Goal: Information Seeking & Learning: Learn about a topic

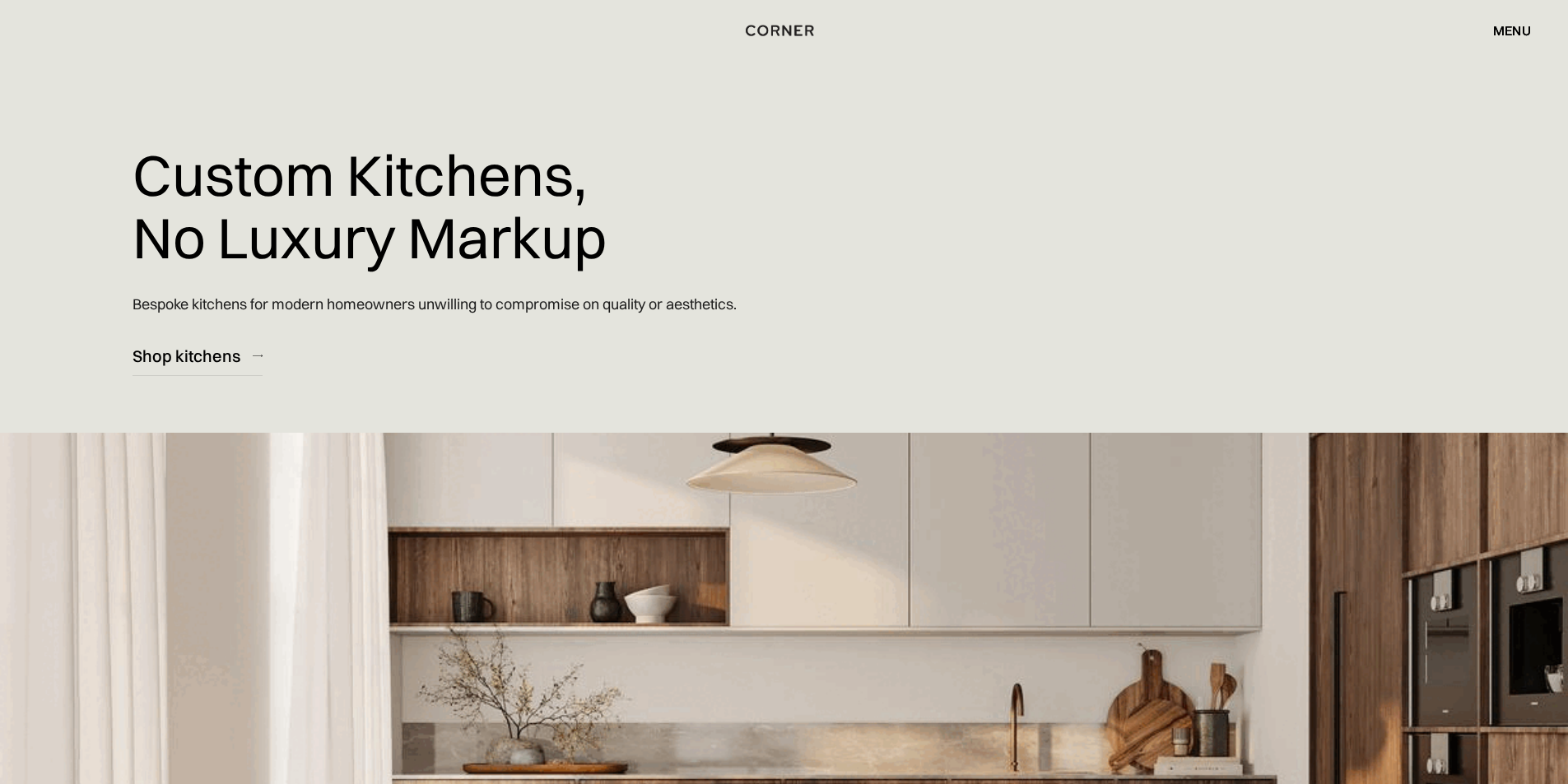
click at [1498, 42] on div "menu close" at bounding box center [1503, 30] width 54 height 28
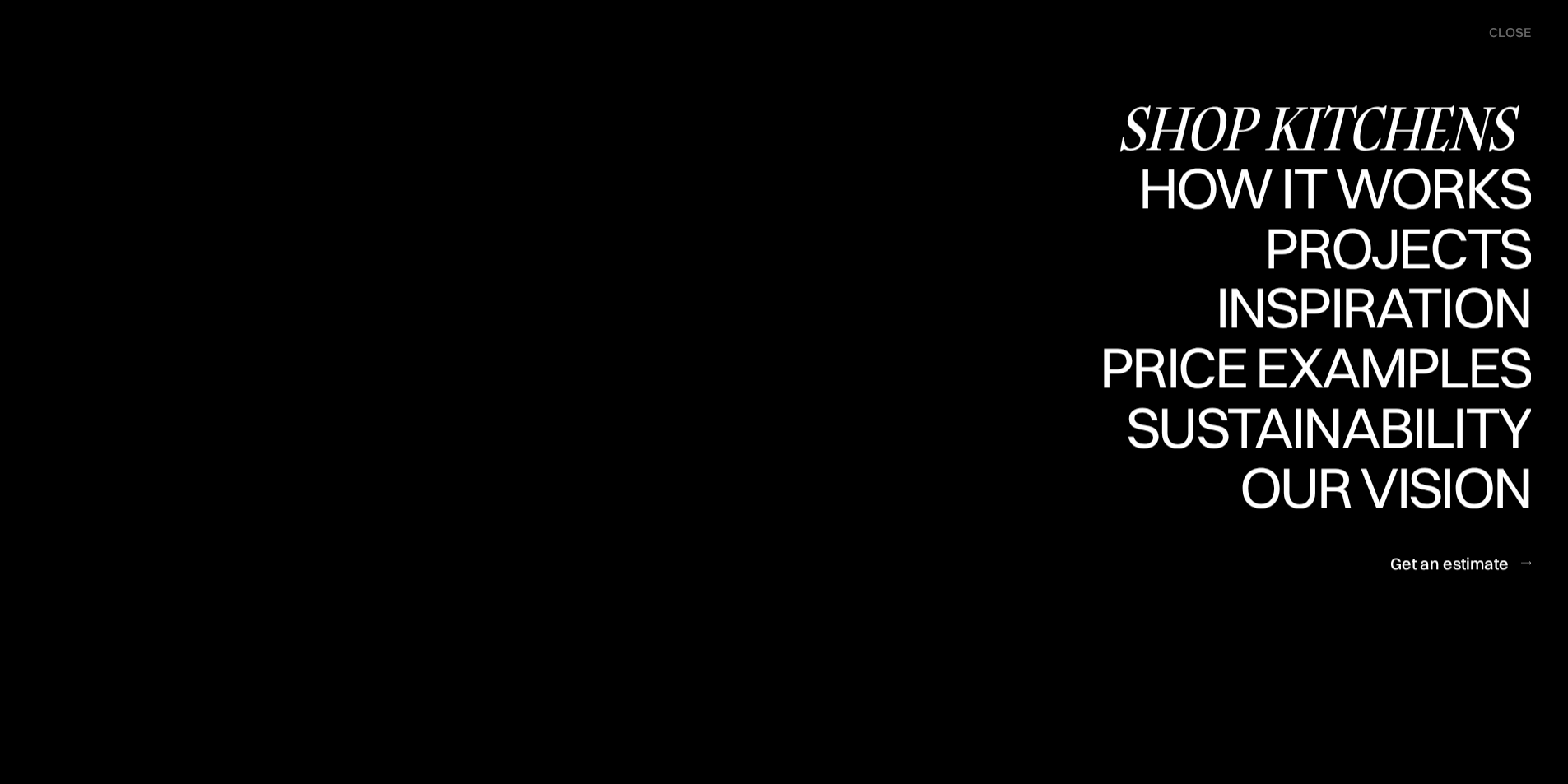
click at [0, 0] on div "Shop Kitchens" at bounding box center [0, 0] width 0 height 0
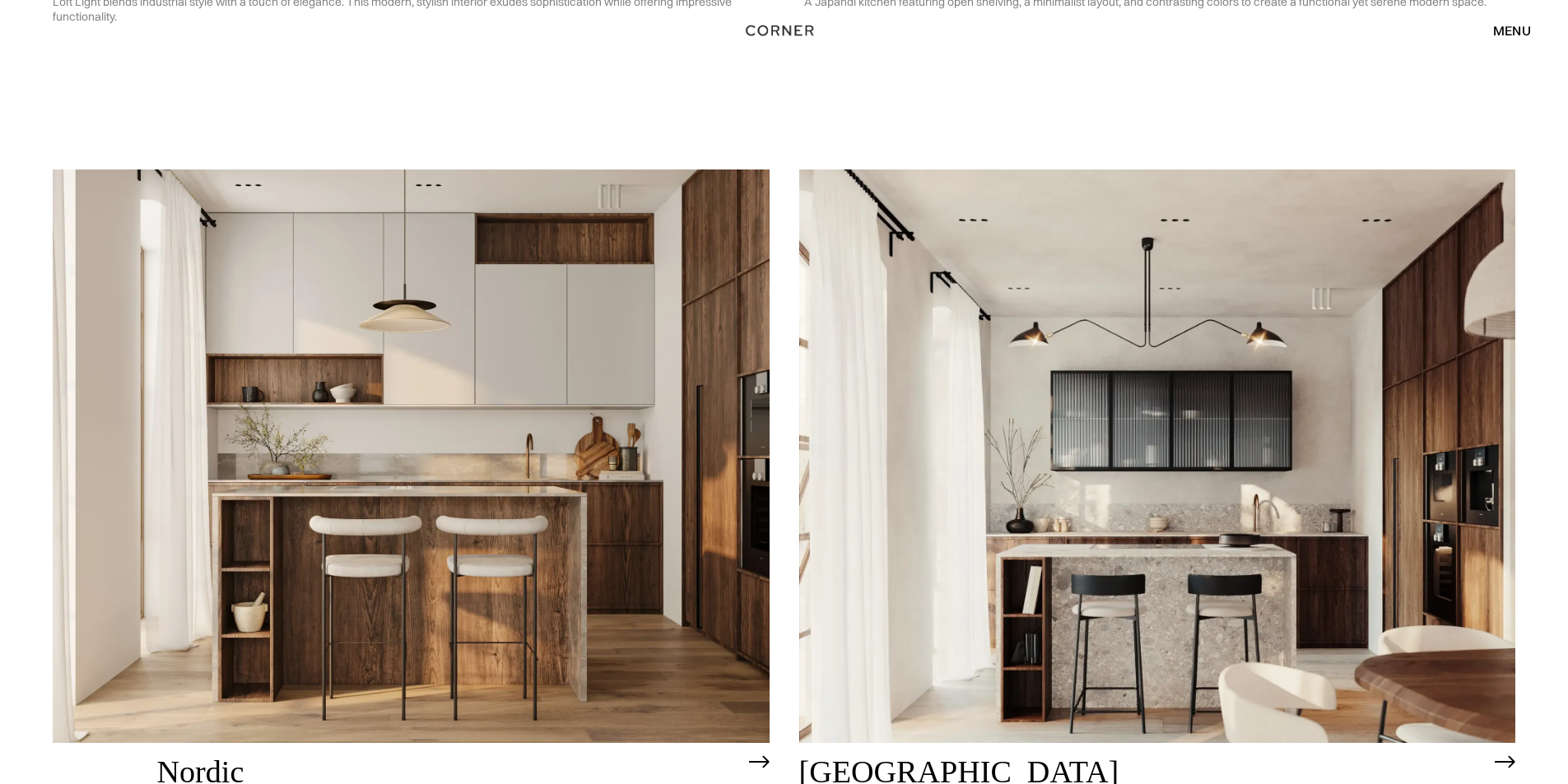
scroll to position [904, 0]
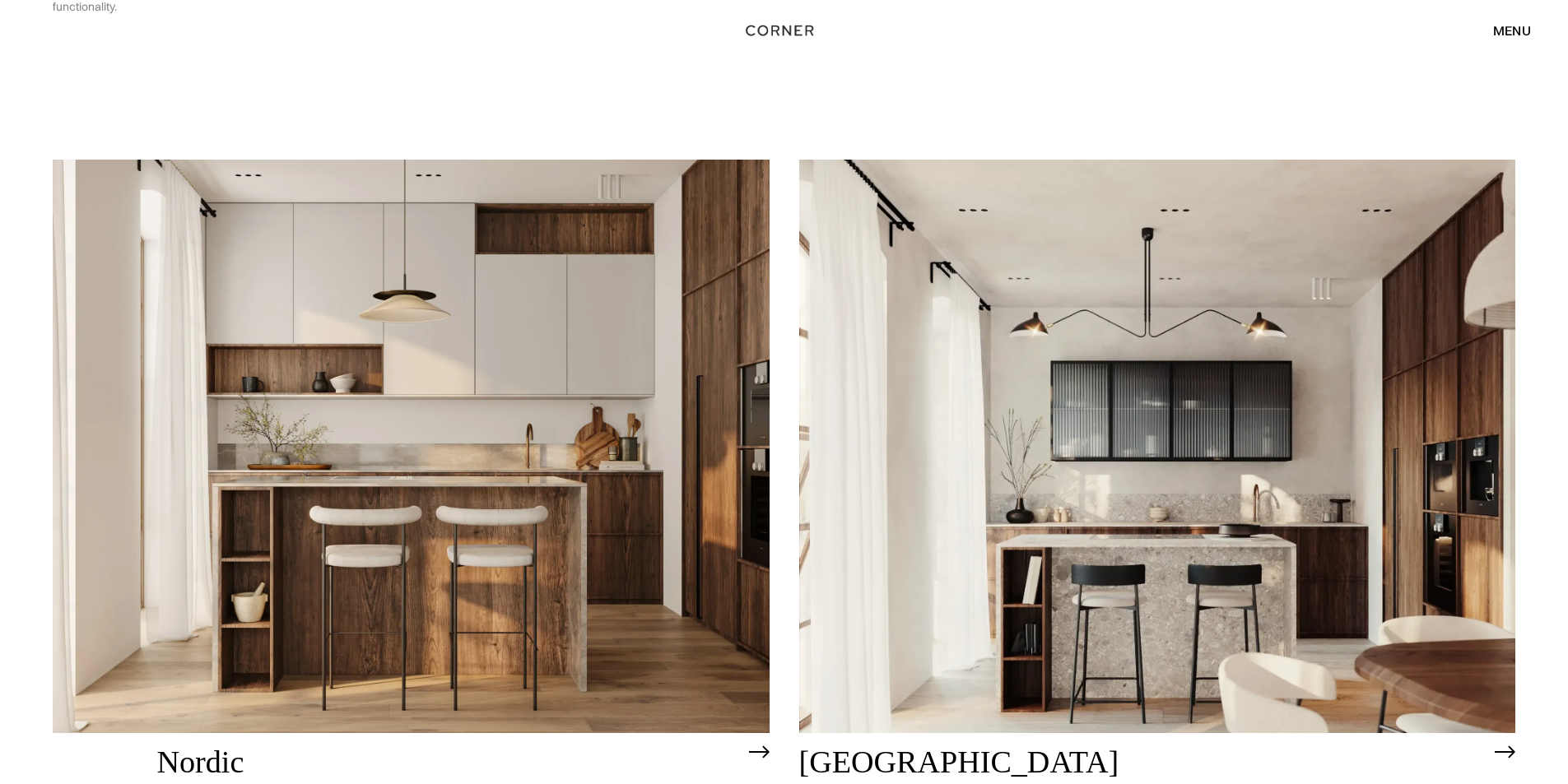
click at [569, 269] on img at bounding box center [410, 446] width 717 height 573
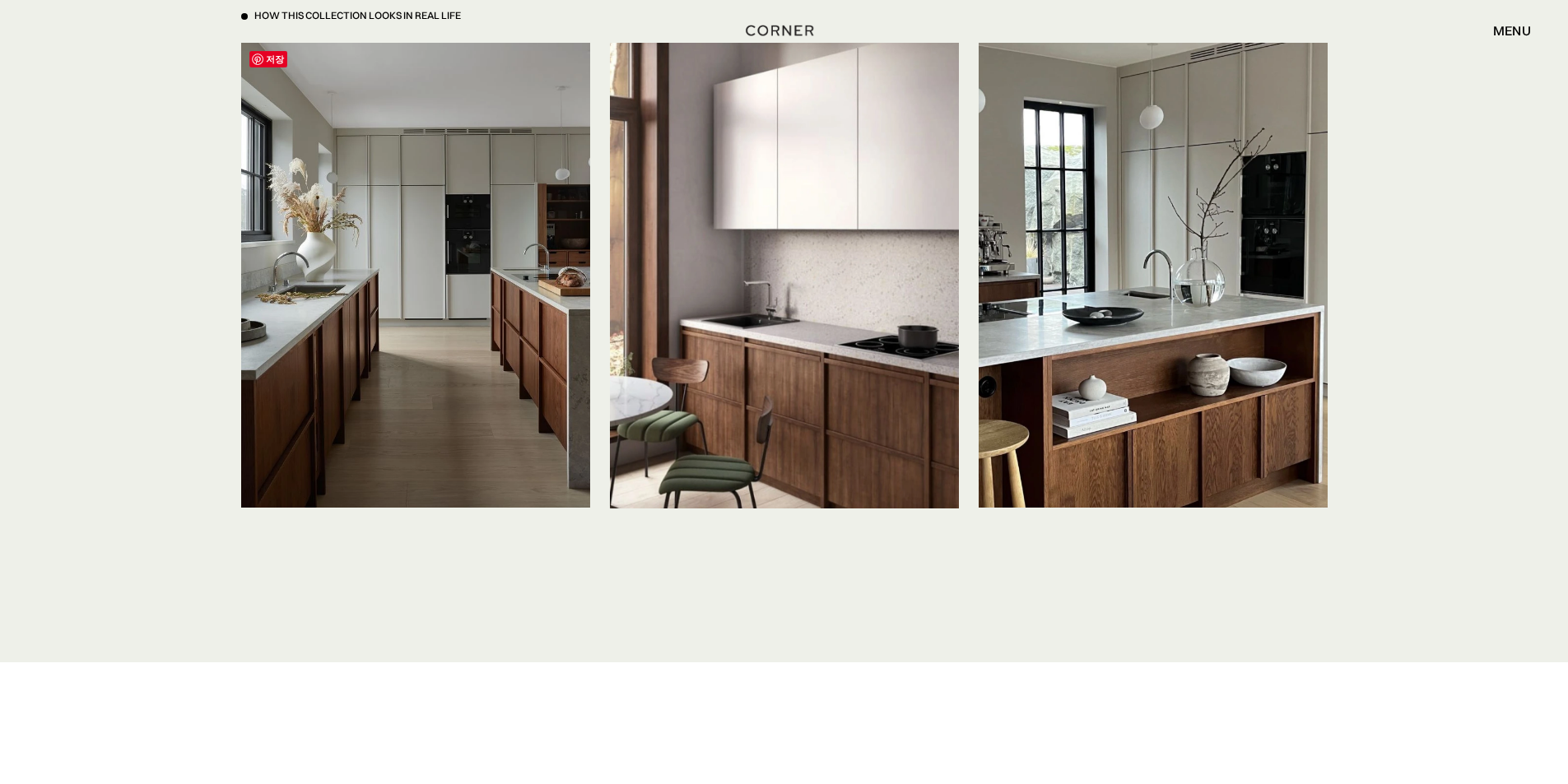
scroll to position [3783, 0]
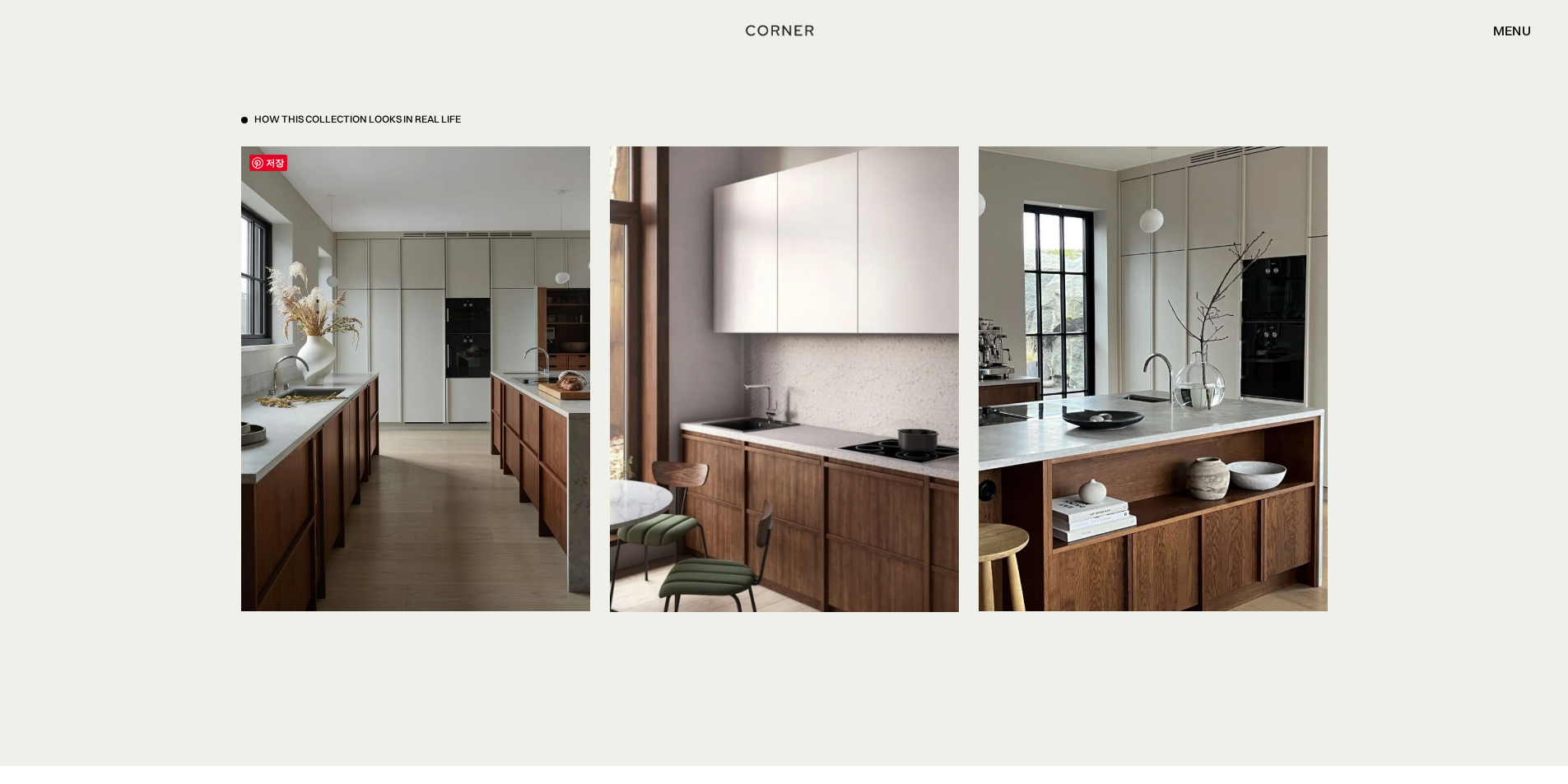
click at [536, 301] on img at bounding box center [416, 378] width 349 height 464
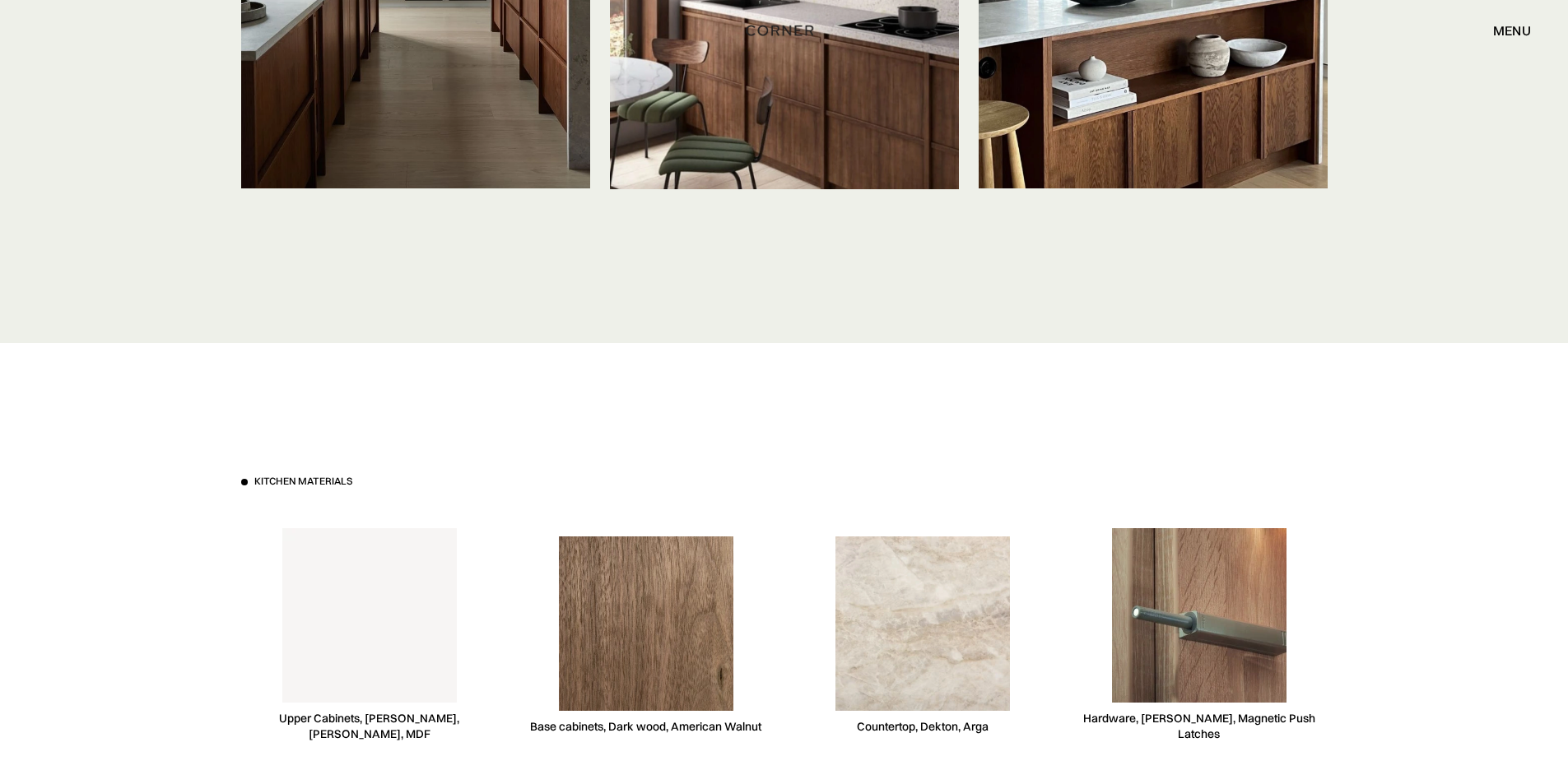
scroll to position [4194, 0]
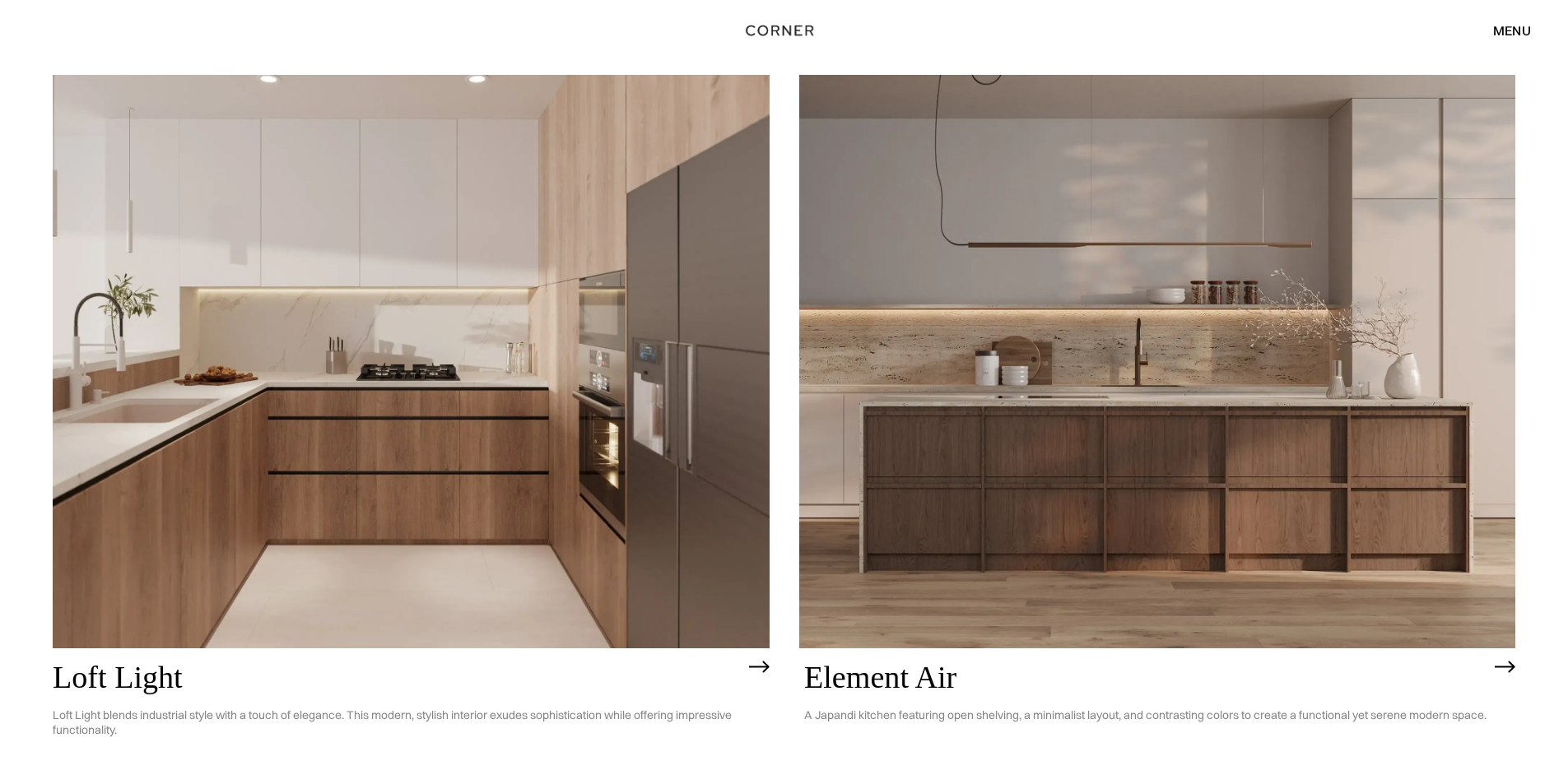
scroll to position [247, 0]
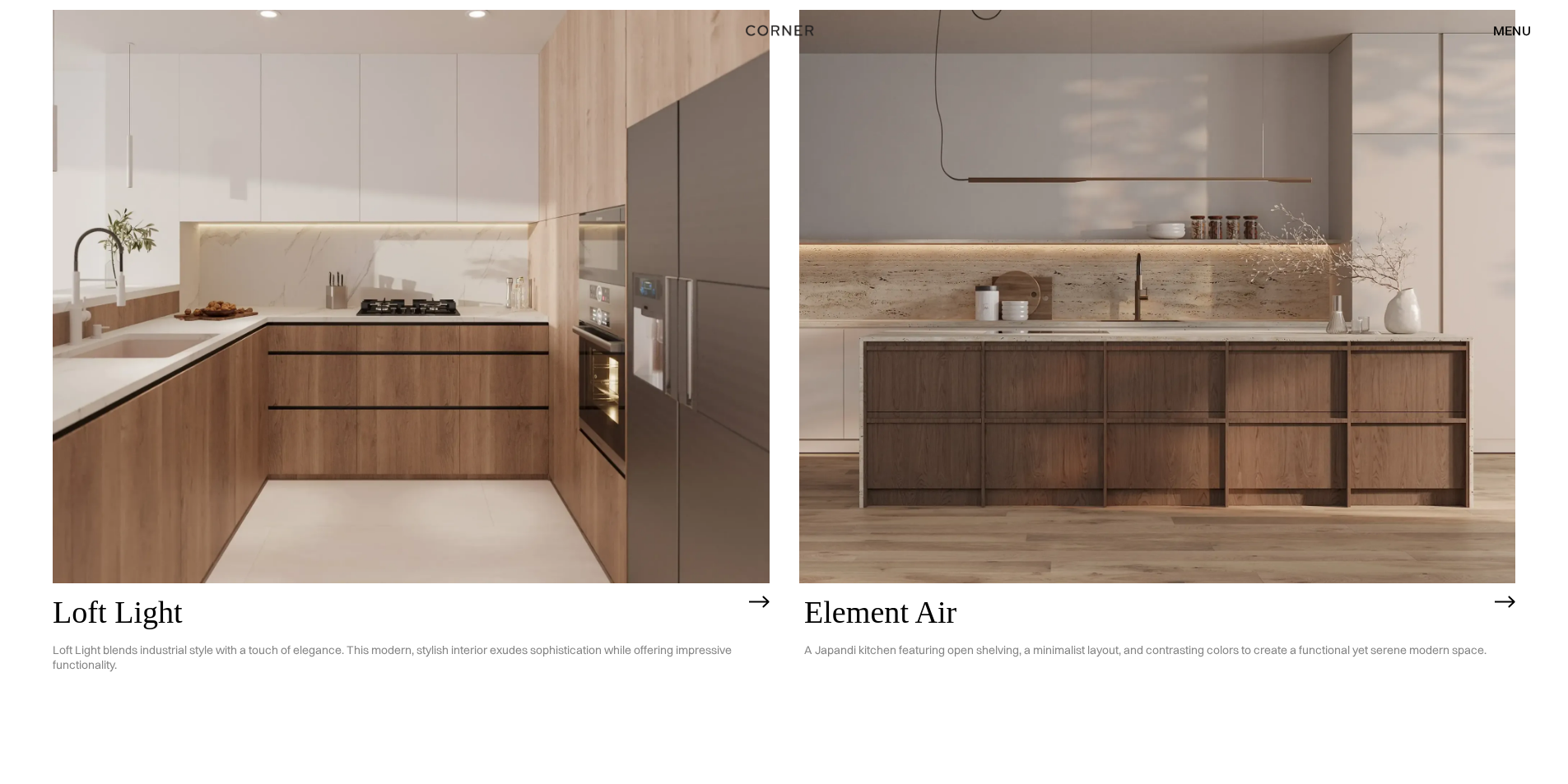
click at [948, 284] on img at bounding box center [1157, 296] width 717 height 573
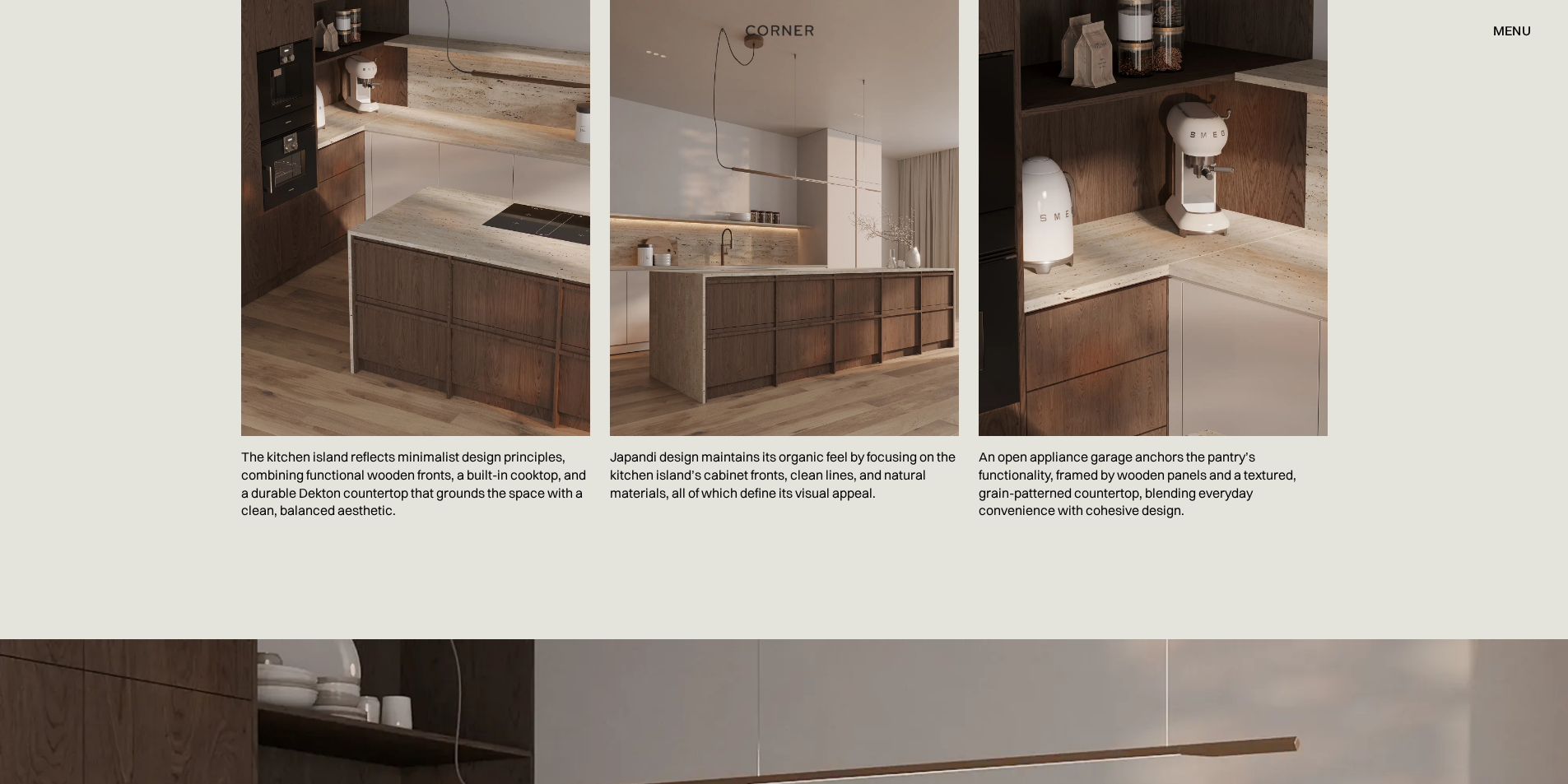
scroll to position [2961, 0]
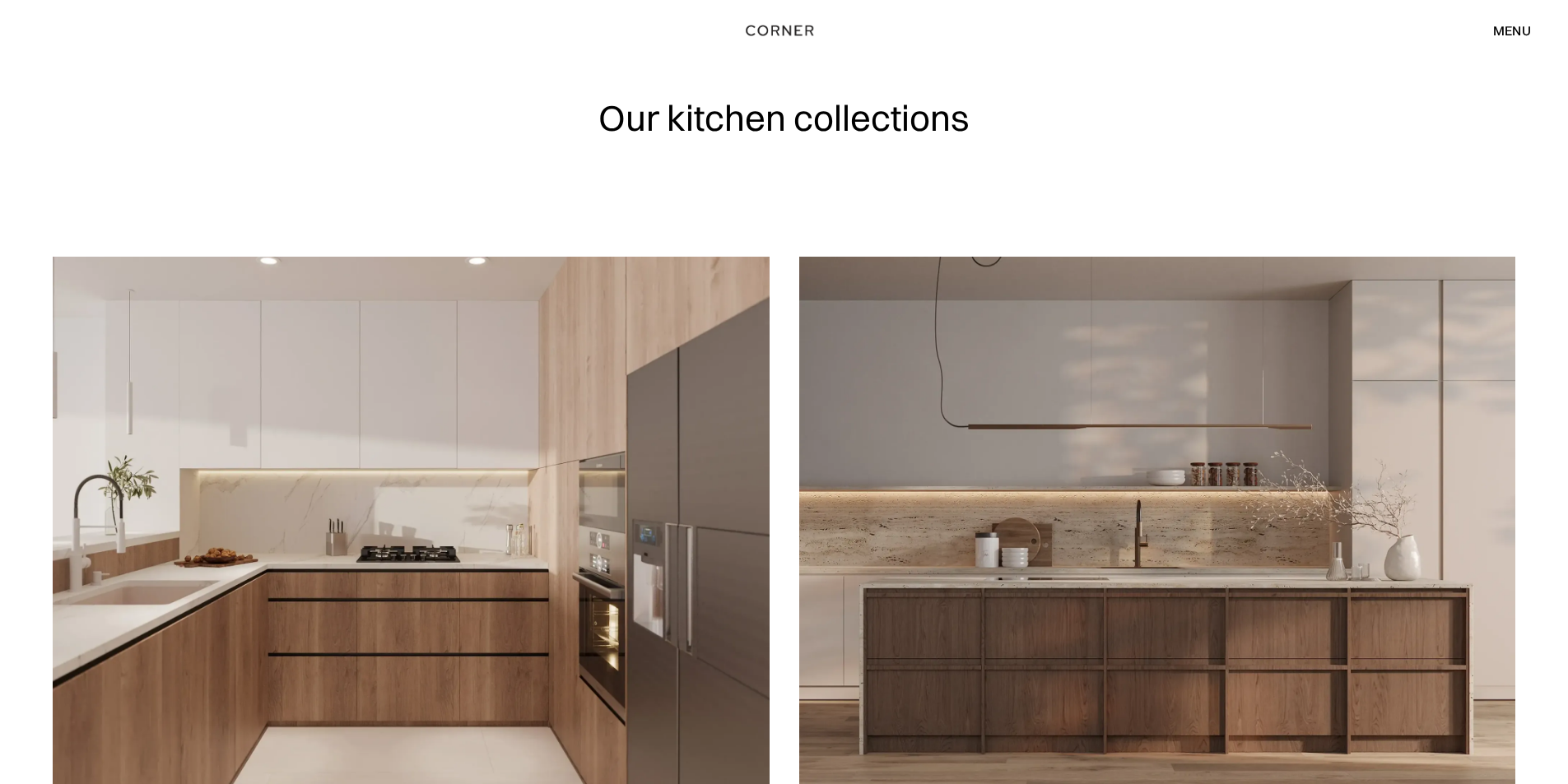
click at [1496, 28] on div "menu" at bounding box center [1511, 31] width 38 height 14
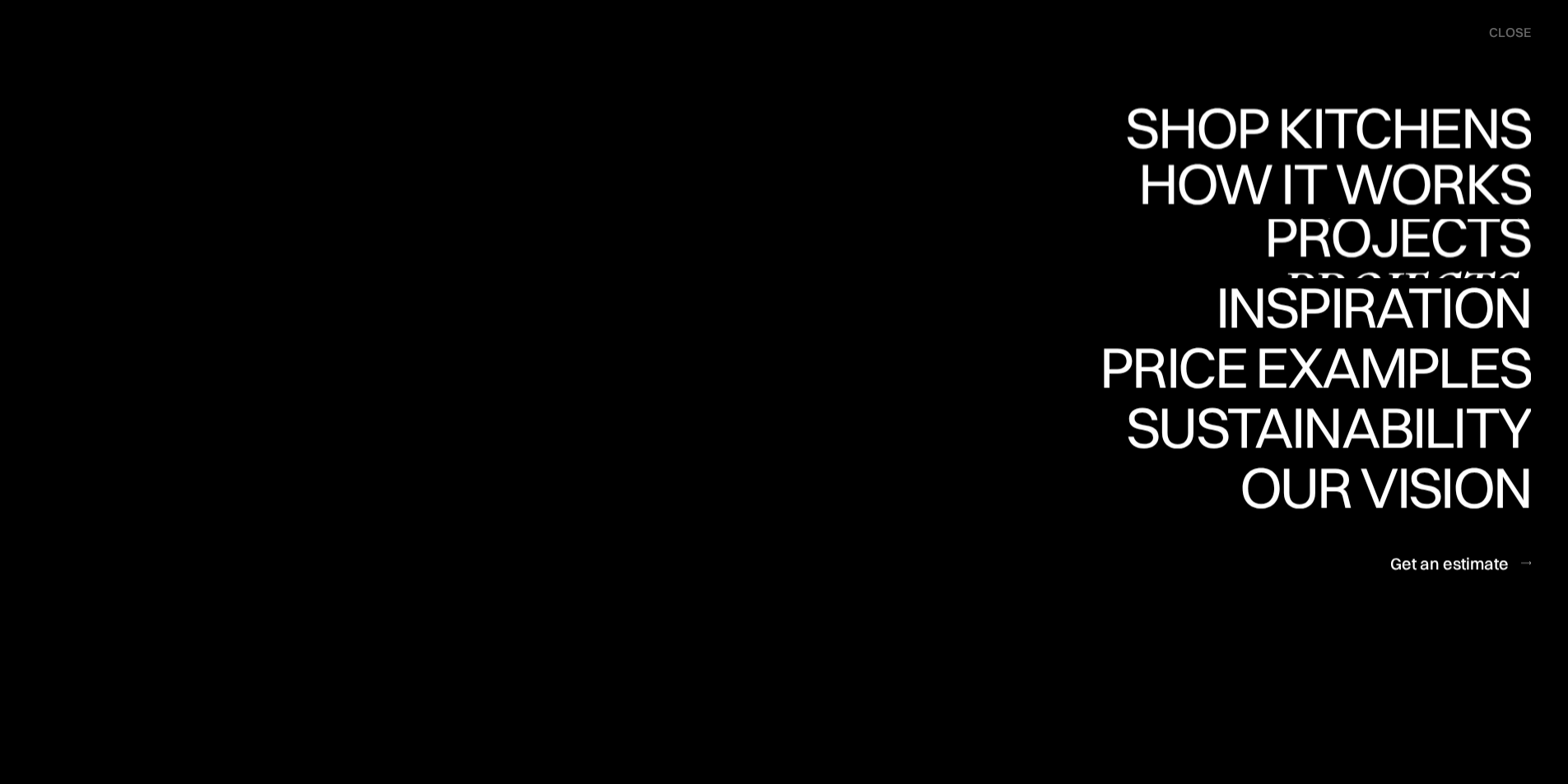
click at [1397, 231] on div "Projects" at bounding box center [1396, 235] width 267 height 57
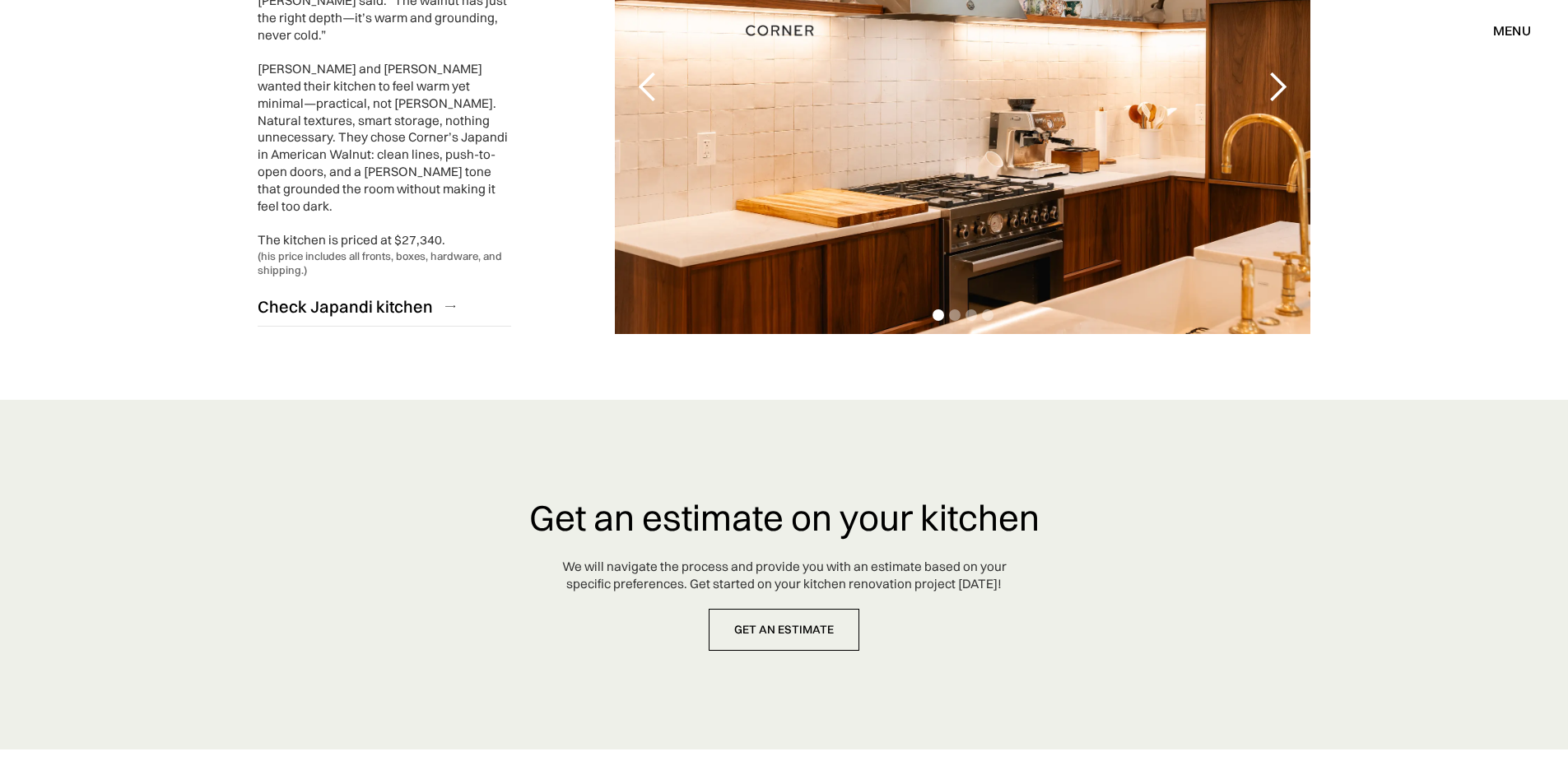
scroll to position [3837, 0]
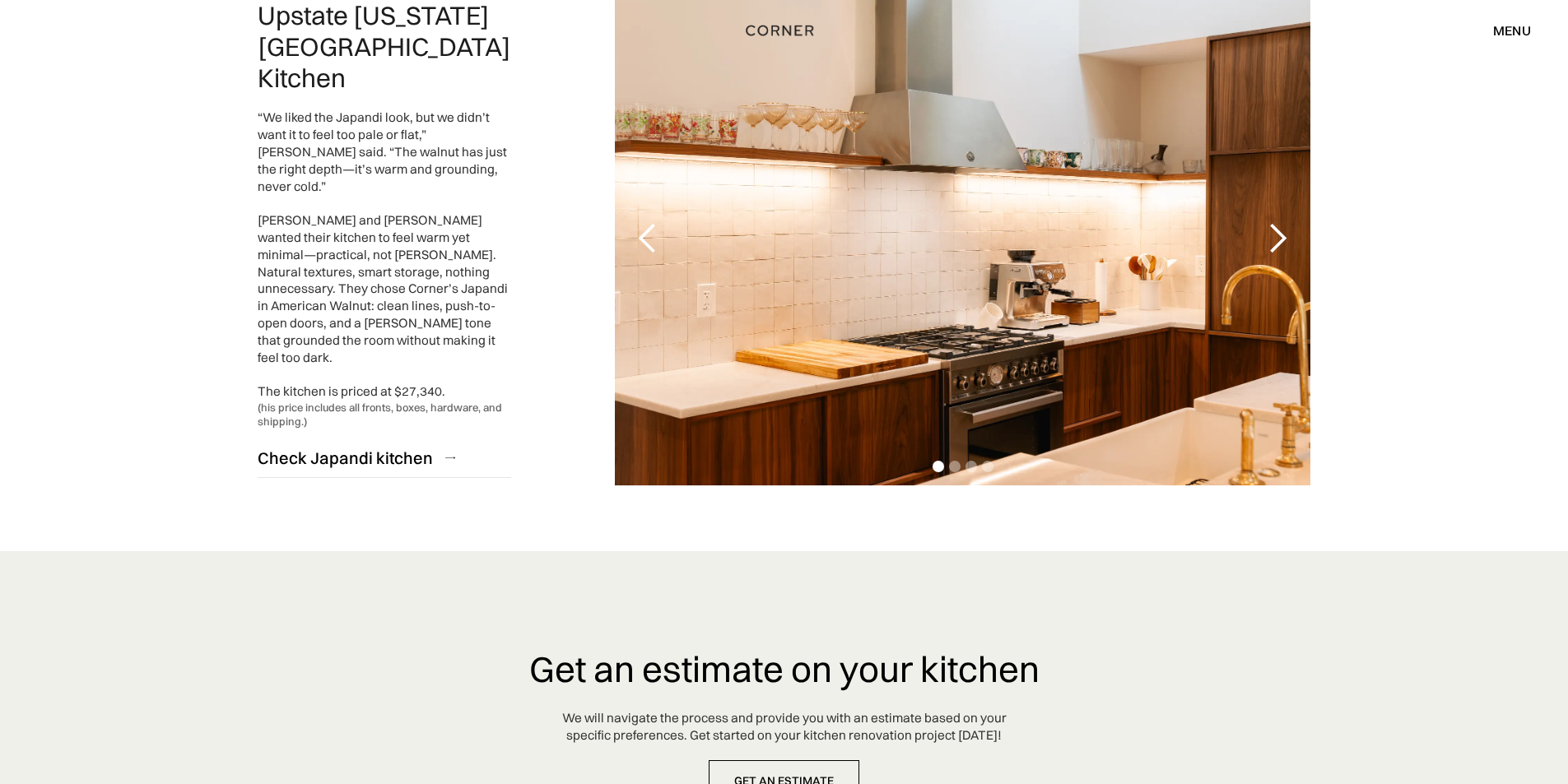
click at [1517, 24] on div "menu" at bounding box center [1511, 31] width 38 height 14
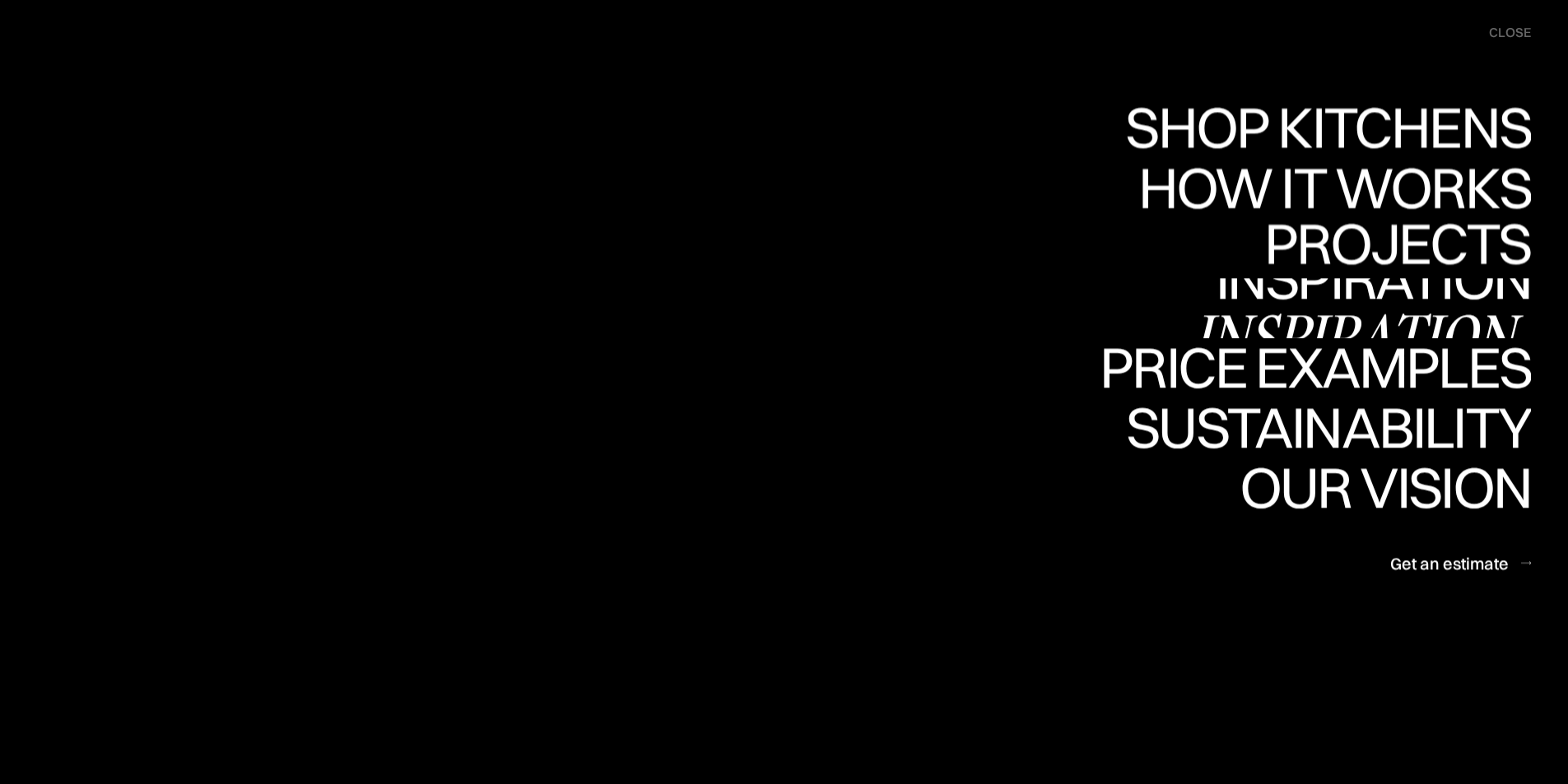
click at [1399, 294] on link "Inspiration Inspiration" at bounding box center [1361, 309] width 338 height 60
